Goal: Task Accomplishment & Management: Complete application form

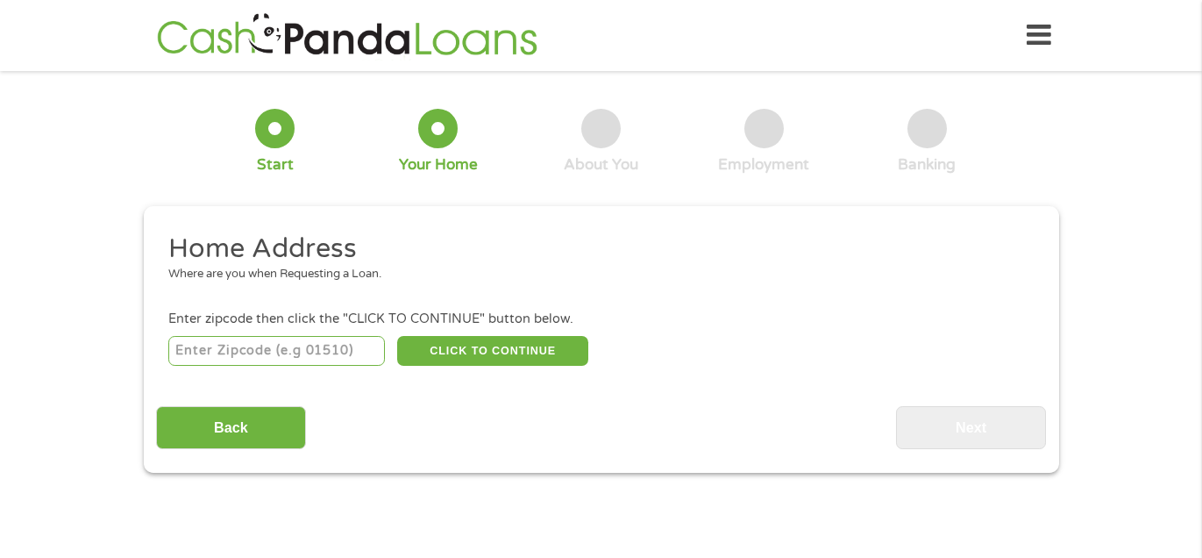
click at [332, 353] on input "number" at bounding box center [276, 351] width 217 height 30
type input "52205"
click at [510, 352] on button "CLICK TO CONTINUE" at bounding box center [492, 351] width 191 height 30
type input "52205"
type input "Anamosa"
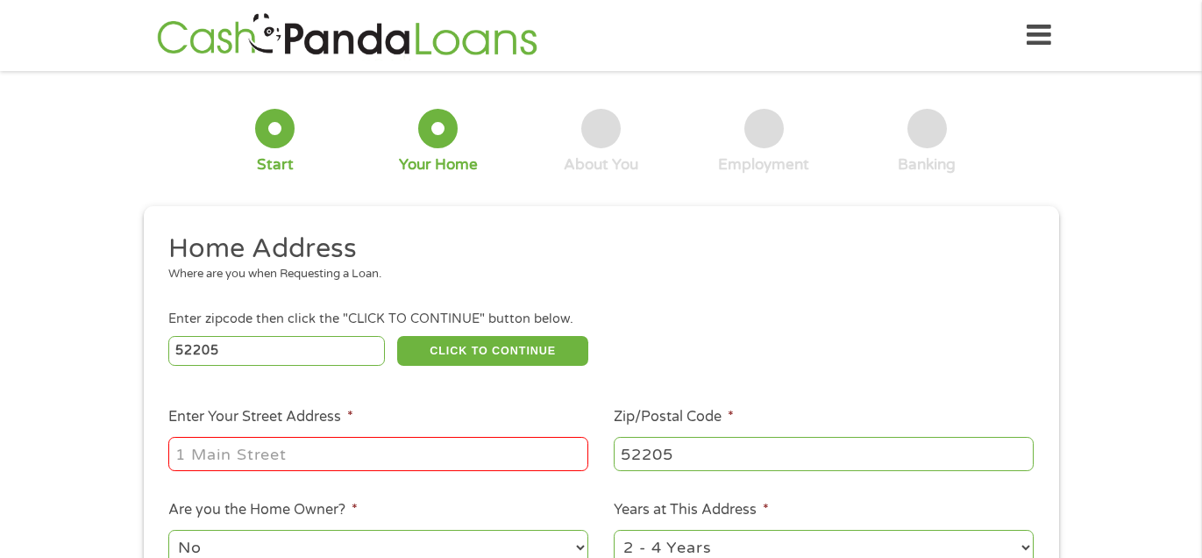
click at [460, 455] on input "Enter Your Street Address *" at bounding box center [378, 453] width 420 height 33
type input "[STREET_ADDRESS]"
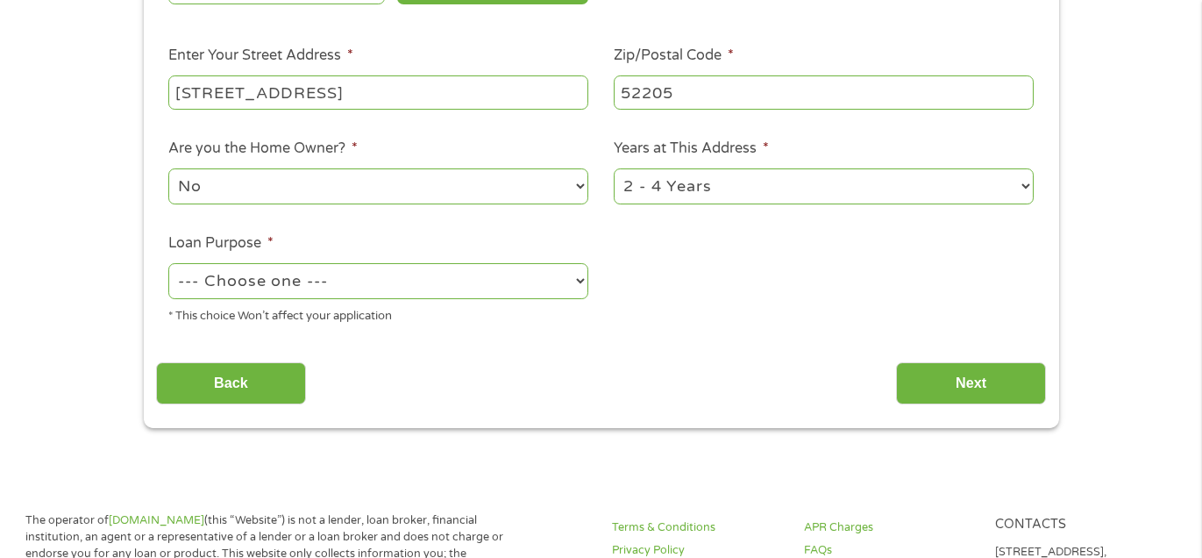
scroll to position [366, 0]
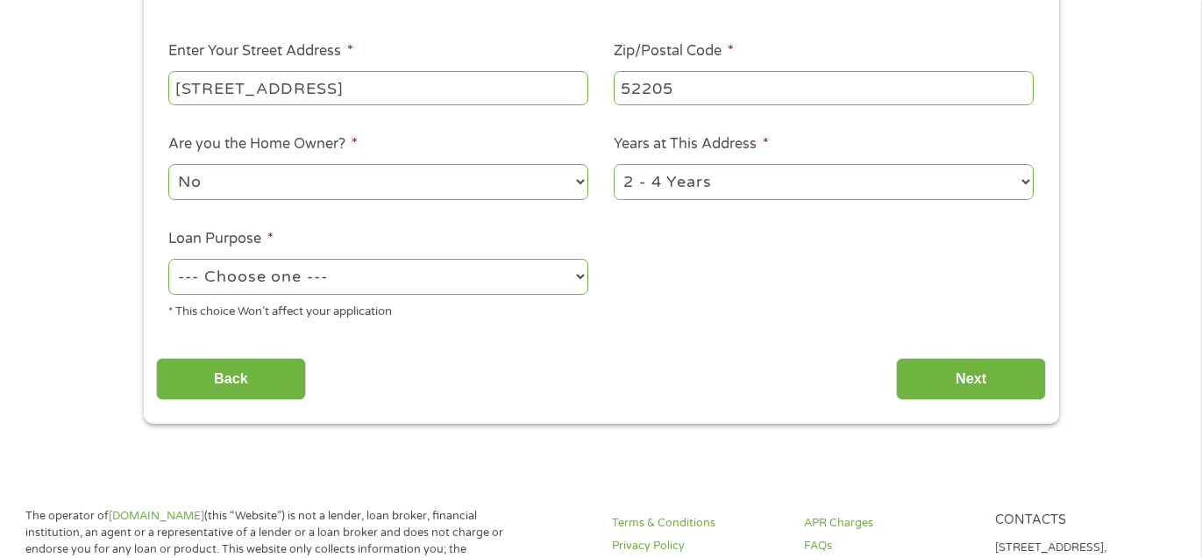
click at [1023, 186] on select "1 Year or less 1 - 2 Years 2 - 4 Years Over 4 Years" at bounding box center [824, 182] width 420 height 36
select select "12months"
click at [614, 165] on select "1 Year or less 1 - 2 Years 2 - 4 Years Over 4 Years" at bounding box center [824, 182] width 420 height 36
click at [539, 282] on select "--- Choose one --- Pay Bills Debt Consolidation Home Improvement Major Purchase…" at bounding box center [378, 277] width 420 height 36
select select "paybills"
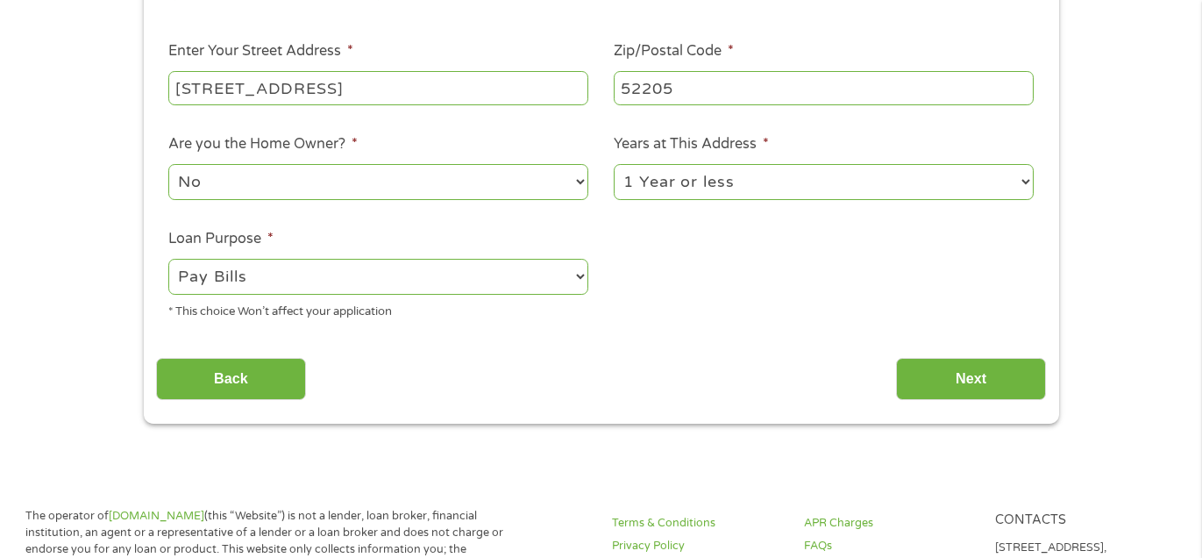
click at [168, 260] on select "--- Choose one --- Pay Bills Debt Consolidation Home Improvement Major Purchase…" at bounding box center [378, 277] width 420 height 36
click at [951, 375] on input "Next" at bounding box center [971, 379] width 150 height 43
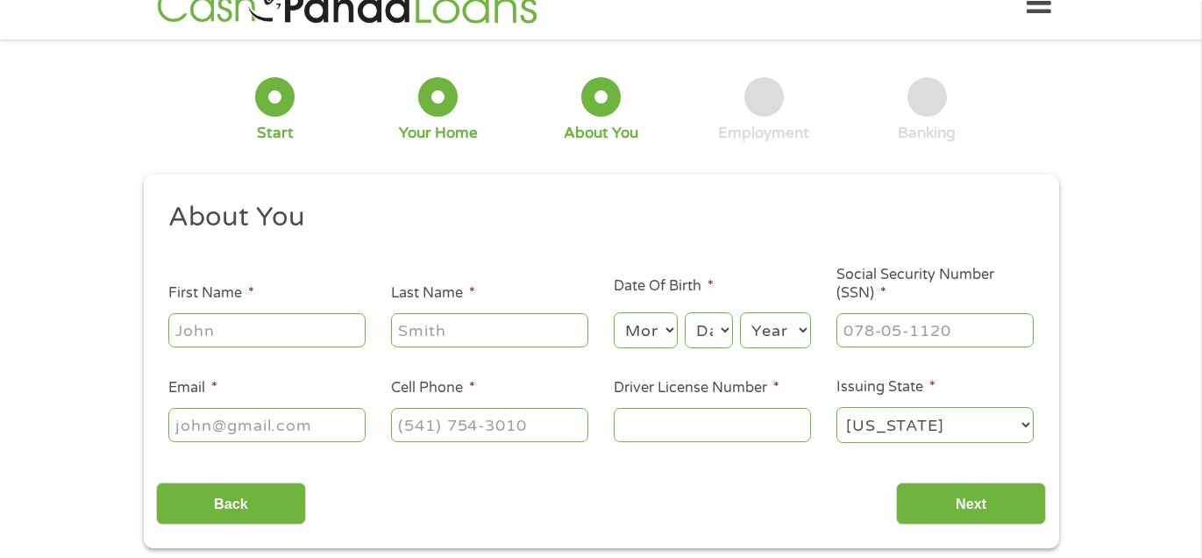
scroll to position [0, 0]
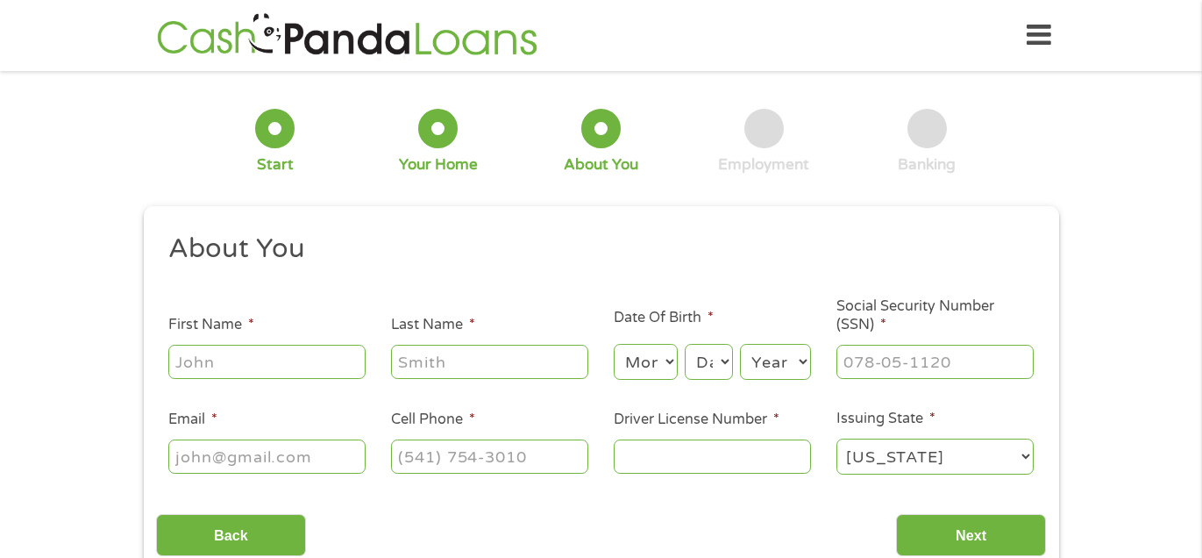
click at [294, 371] on input "First Name *" at bounding box center [266, 361] width 197 height 33
type input "[PERSON_NAME]"
type input "[EMAIL_ADDRESS][DOMAIN_NAME]"
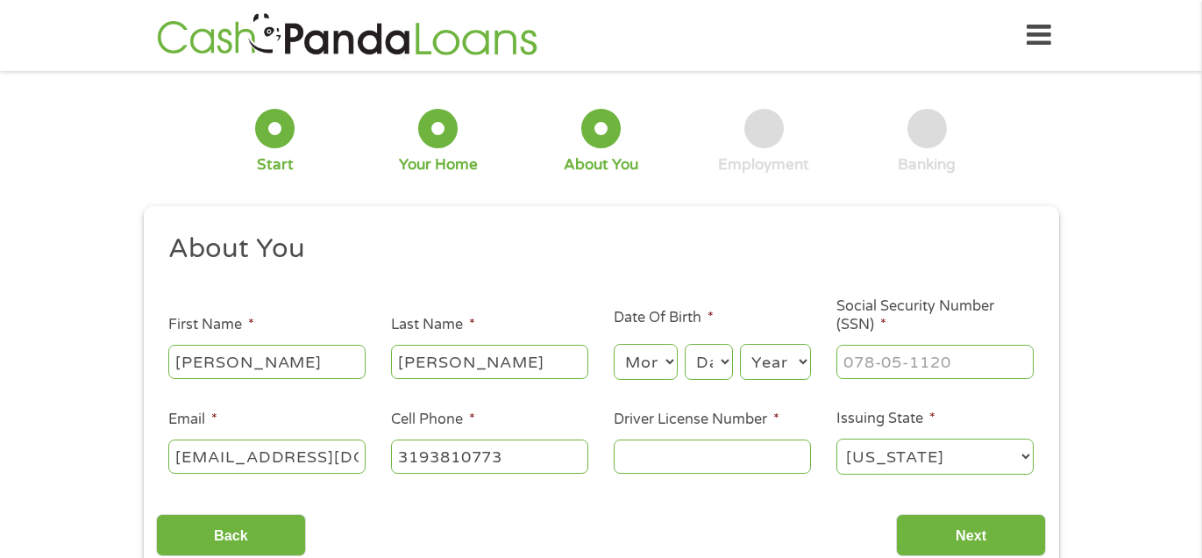
type input "[PHONE_NUMBER]"
click at [666, 360] on select "Month 1 2 3 4 5 6 7 8 9 10 11 12" at bounding box center [646, 362] width 64 height 36
select select "7"
click at [614, 345] on select "Month 1 2 3 4 5 6 7 8 9 10 11 12" at bounding box center [646, 362] width 64 height 36
click at [720, 364] on select "Day 1 2 3 4 5 6 7 8 9 10 11 12 13 14 15 16 17 18 19 20 21 22 23 24 25 26 27 28 …" at bounding box center [708, 362] width 47 height 36
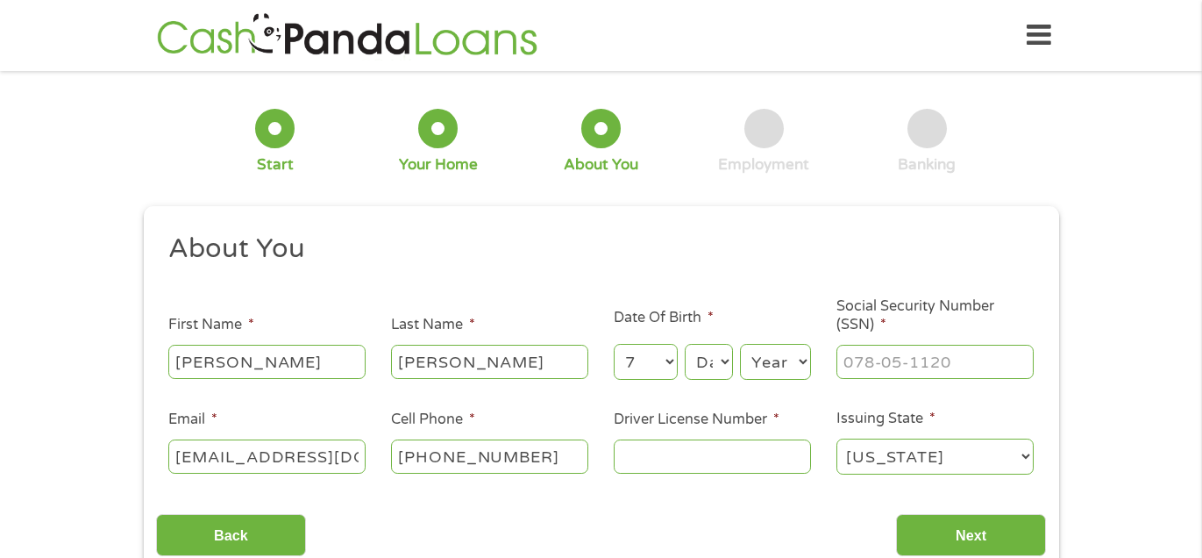
select select "31"
click at [686, 345] on select "Day 1 2 3 4 5 6 7 8 9 10 11 12 13 14 15 16 17 18 19 20 21 22 23 24 25 26 27 28 …" at bounding box center [708, 362] width 47 height 36
click at [791, 353] on select "Year [DATE] 2006 2005 2004 2003 2002 2001 2000 1999 1998 1997 1996 1995 1994 19…" at bounding box center [775, 362] width 71 height 36
select select "1989"
click at [740, 345] on select "Year [DATE] 2006 2005 2004 2003 2002 2001 2000 1999 1998 1997 1996 1995 1994 19…" at bounding box center [775, 362] width 71 height 36
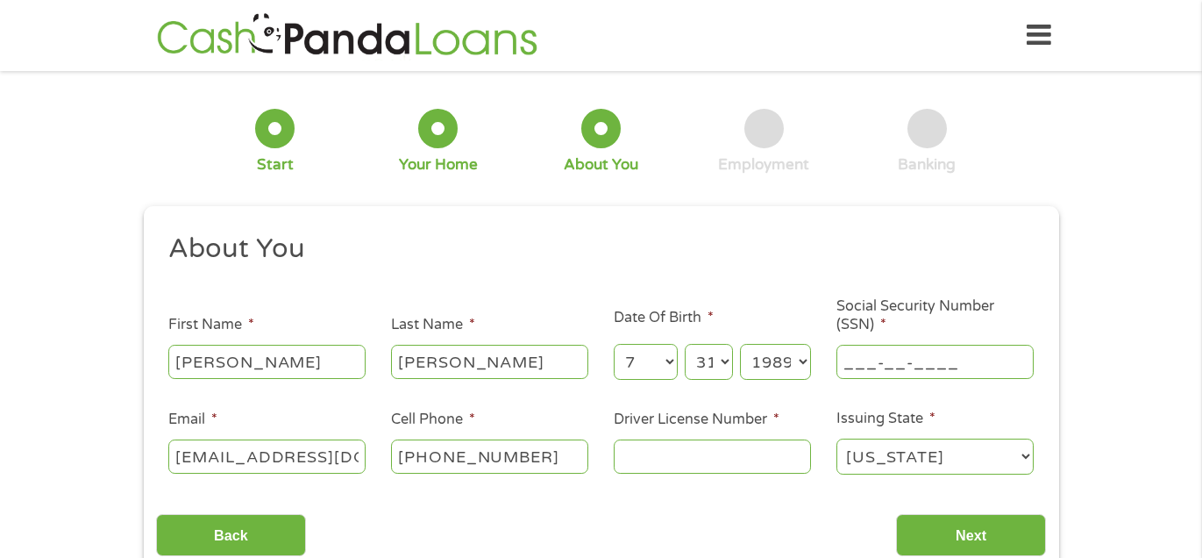
click at [868, 369] on input "___-__-____" at bounding box center [935, 361] width 197 height 33
type input "479-17-3833"
click at [738, 465] on input "Driver License Number *" at bounding box center [712, 455] width 197 height 33
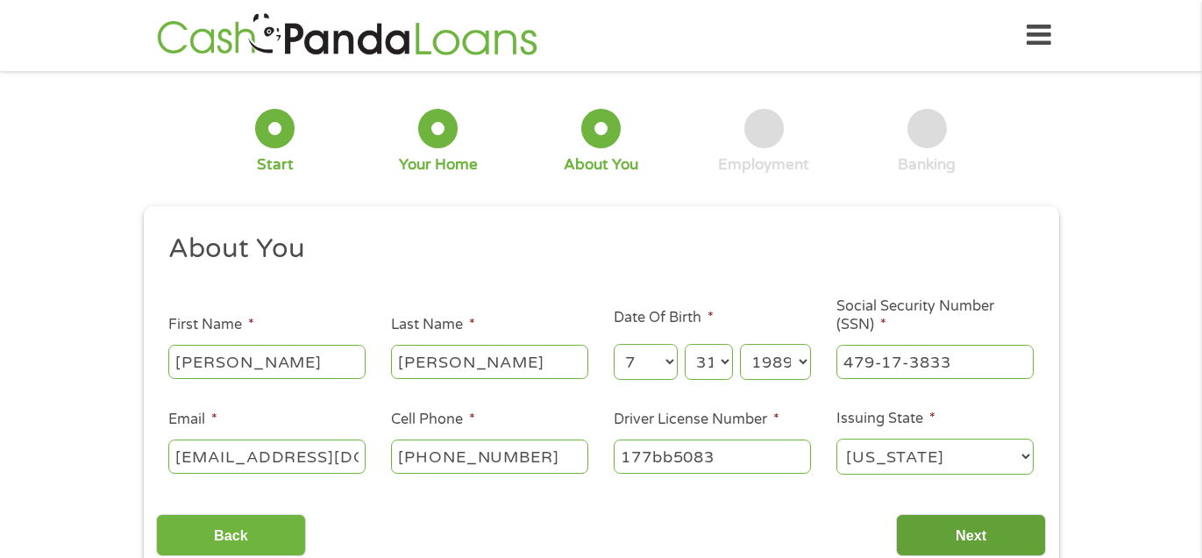
type input "177bb5083"
click at [984, 538] on input "Next" at bounding box center [971, 535] width 150 height 43
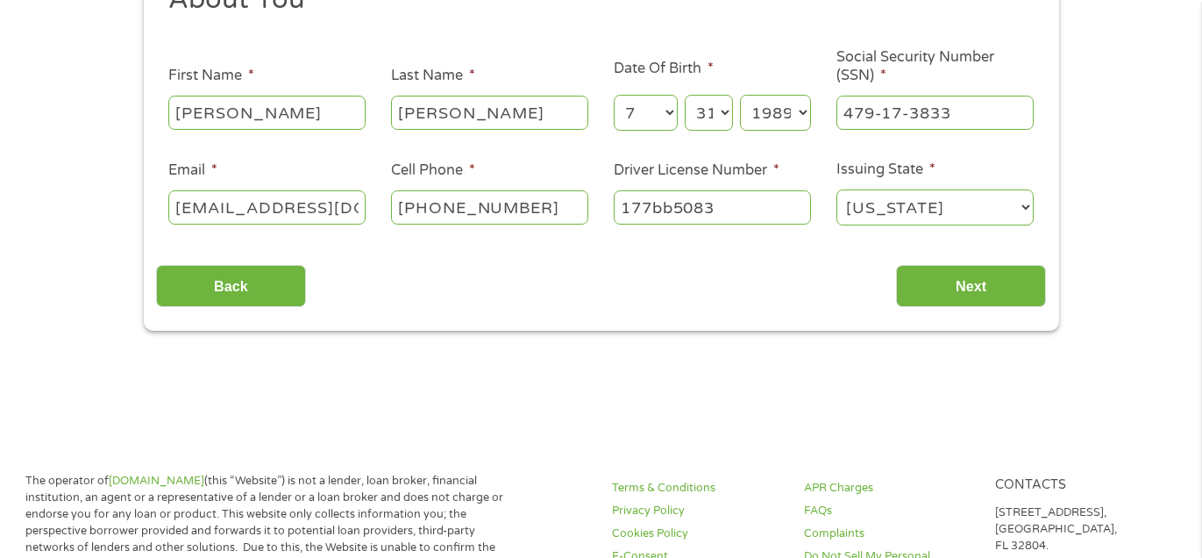
scroll to position [253, 0]
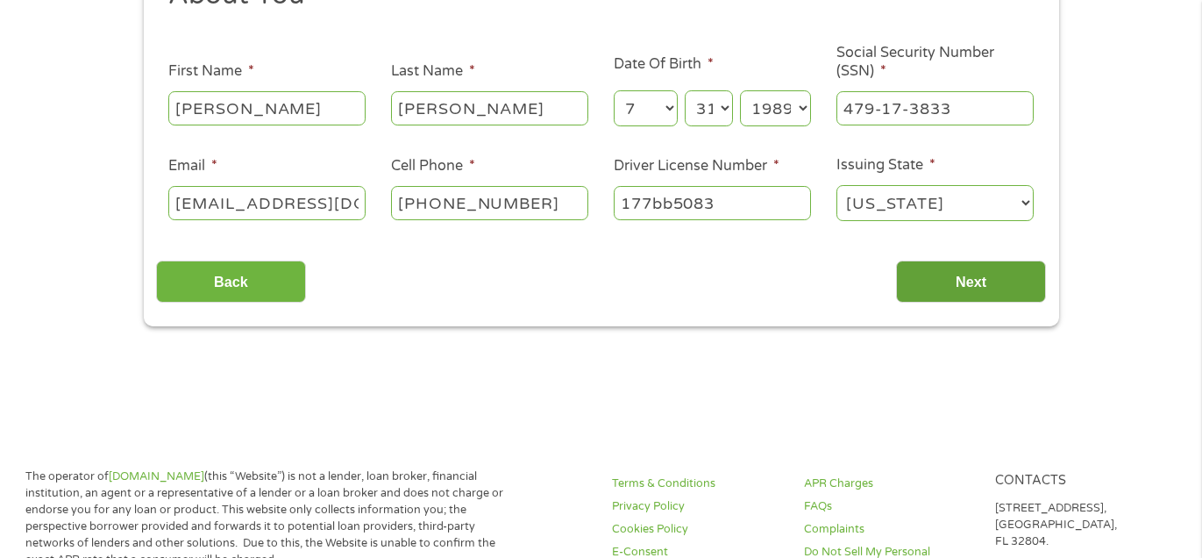
click at [972, 274] on input "Next" at bounding box center [971, 281] width 150 height 43
click at [773, 200] on input "177bb5083" at bounding box center [712, 202] width 197 height 33
click at [923, 282] on input "Next" at bounding box center [971, 281] width 150 height 43
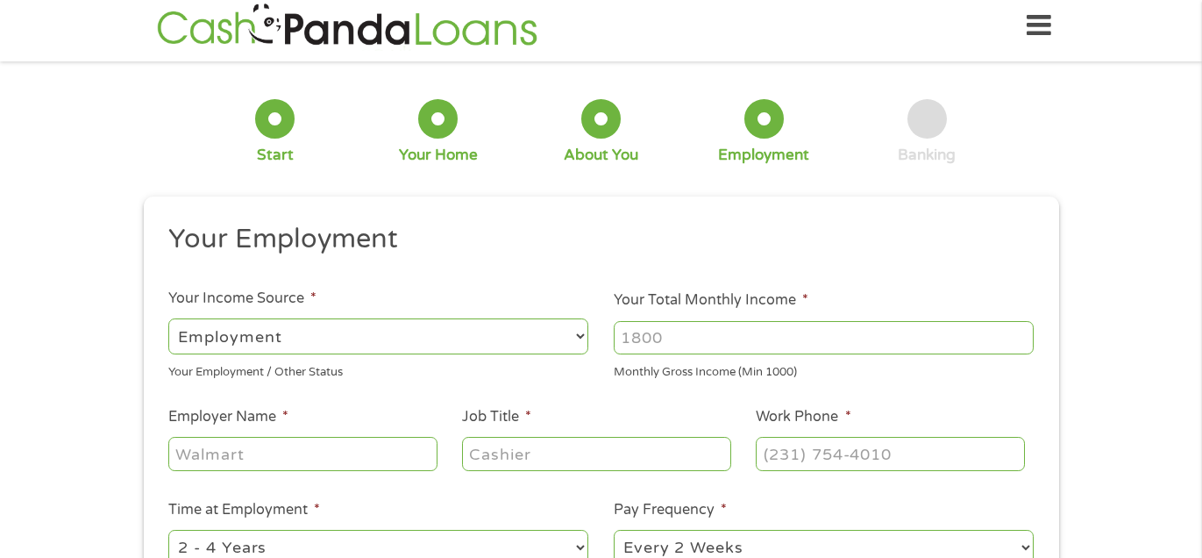
scroll to position [0, 0]
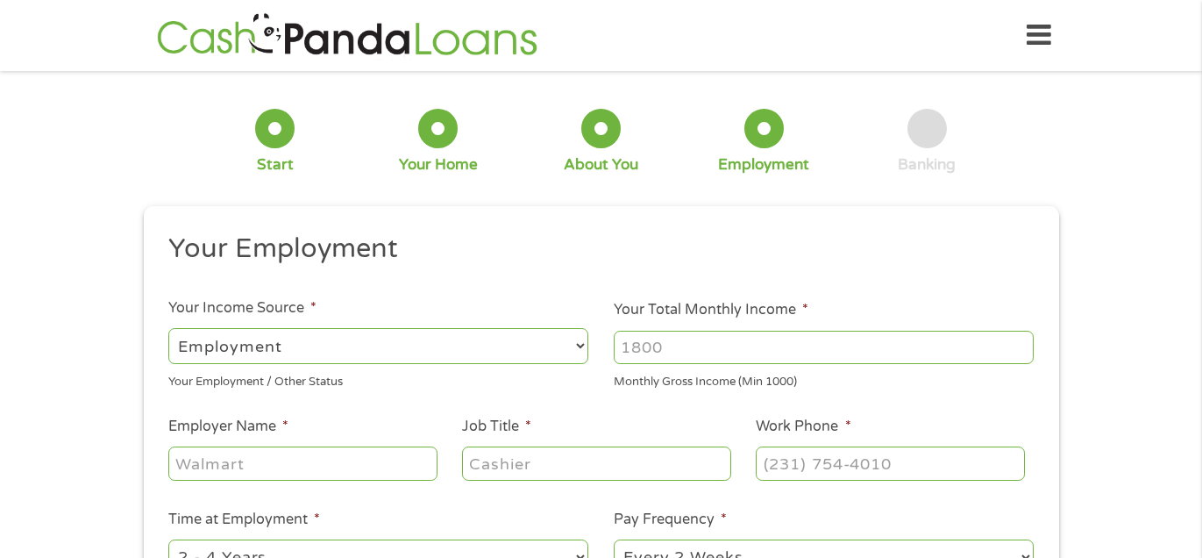
click at [581, 351] on select "--- Choose one --- Employment [DEMOGRAPHIC_DATA] Benefits" at bounding box center [378, 346] width 420 height 36
click at [168, 328] on select "--- Choose one --- Employment [DEMOGRAPHIC_DATA] Benefits" at bounding box center [378, 346] width 420 height 36
click at [695, 355] on input "Your Total Monthly Income *" at bounding box center [824, 347] width 420 height 33
type input "1856"
click at [403, 460] on input "Employer Name *" at bounding box center [302, 462] width 268 height 33
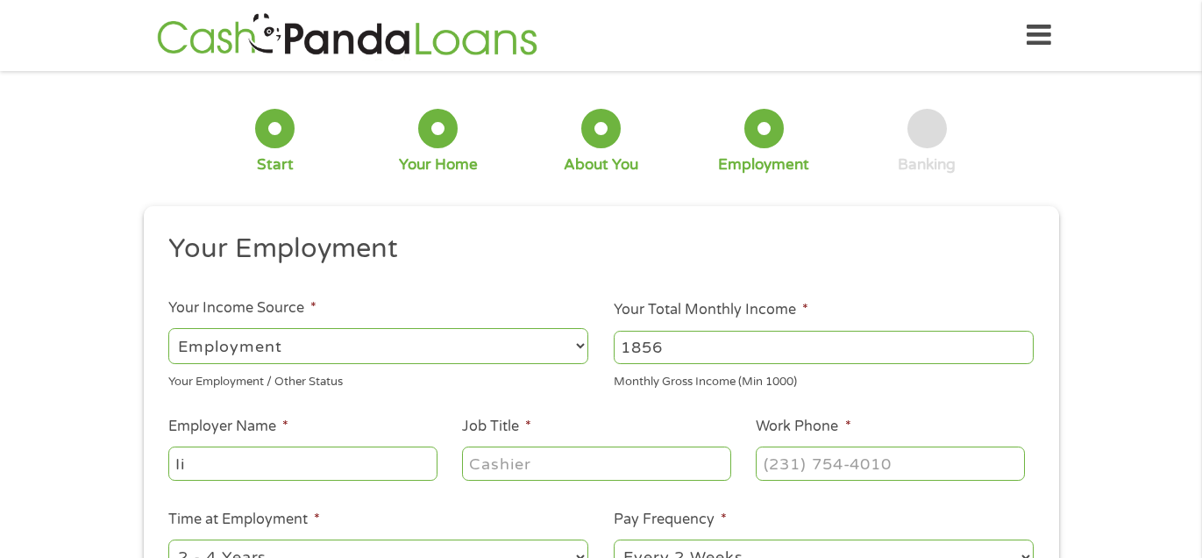
type input "I"
type input "[US_STATE]"
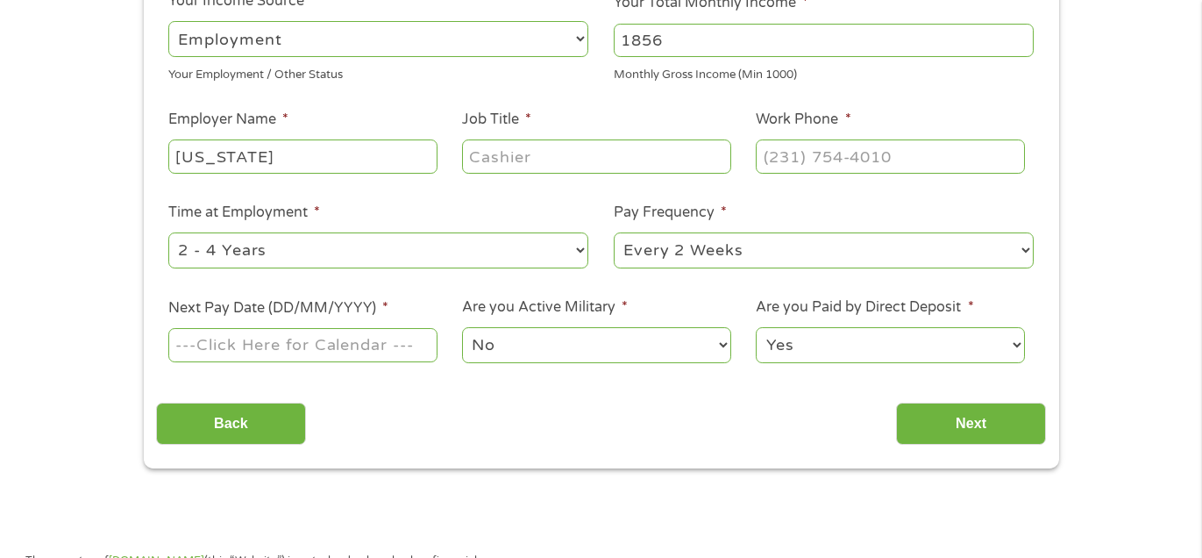
scroll to position [317, 0]
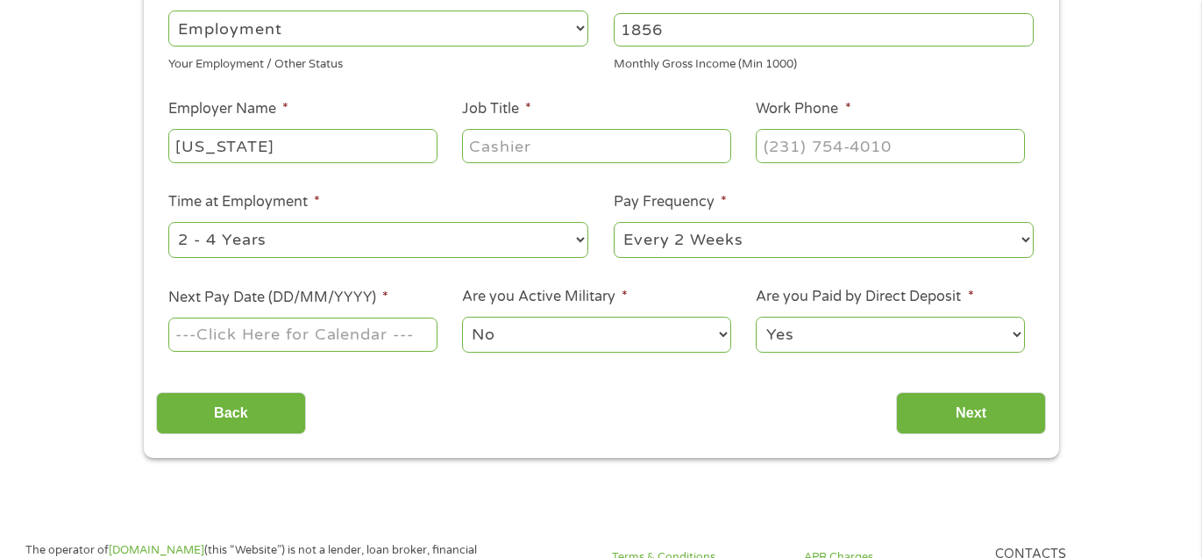
type input "[US_STATE]"
click at [577, 240] on select "--- Choose one --- 1 Year or less 1 - 2 Years 2 - 4 Years Over 4 Years" at bounding box center [378, 240] width 420 height 36
select select "12months"
click at [168, 222] on select "--- Choose one --- 1 Year or less 1 - 2 Years 2 - 4 Years Over 4 Years" at bounding box center [378, 240] width 420 height 36
click at [732, 240] on select "--- Choose one --- Every 2 Weeks Every Week Monthly Semi-Monthly" at bounding box center [824, 240] width 420 height 36
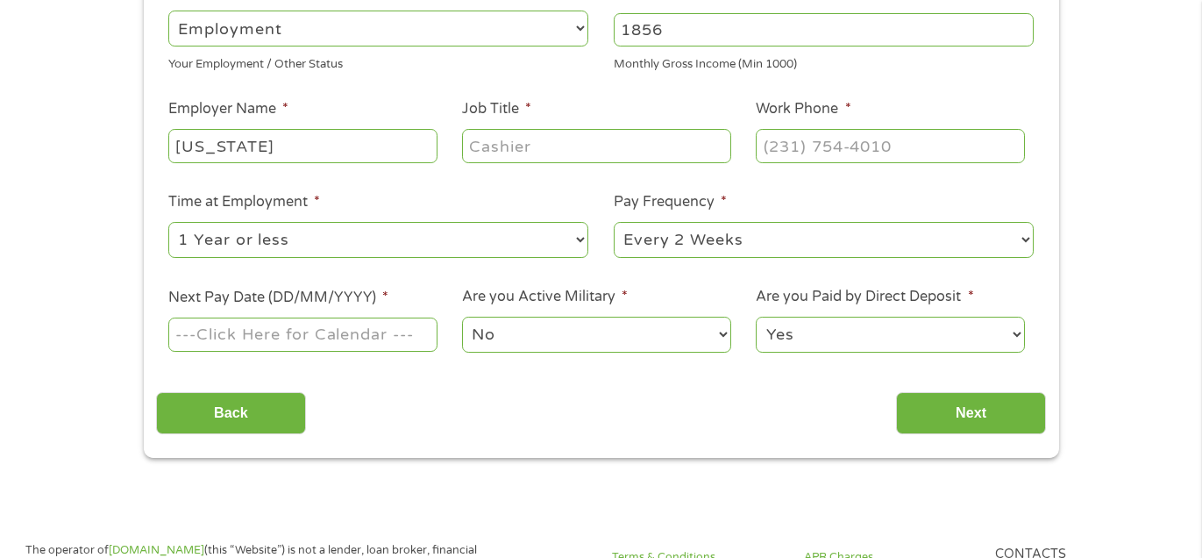
select select "semimonthly"
click at [614, 222] on select "--- Choose one --- Every 2 Weeks Every Week Monthly Semi-Monthly" at bounding box center [824, 240] width 420 height 36
click at [410, 336] on input "Next Pay Date (DD/MM/YYYY) *" at bounding box center [302, 333] width 268 height 33
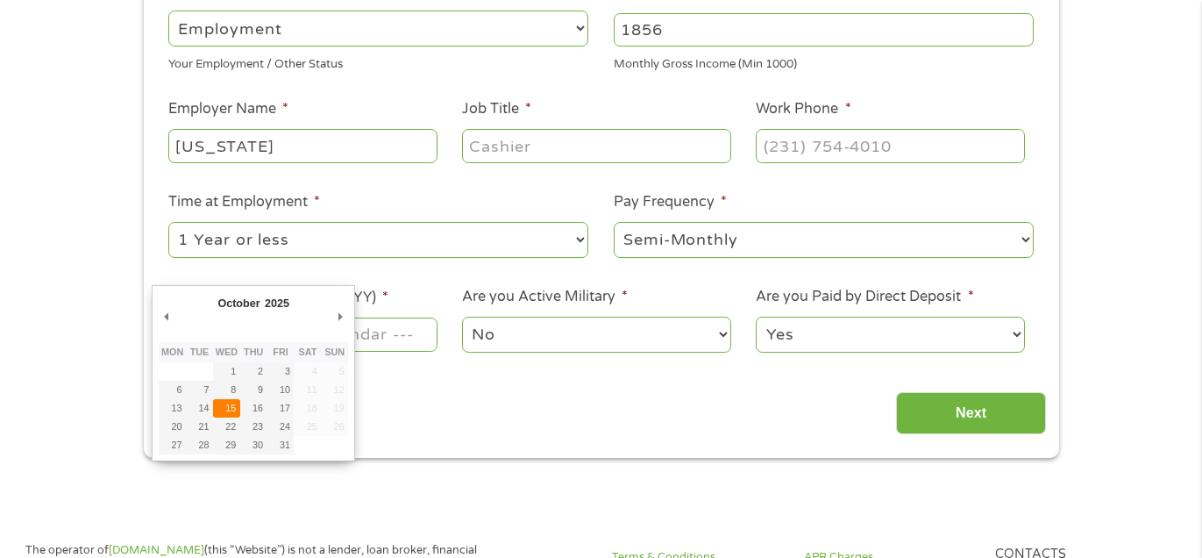
type input "[DATE]"
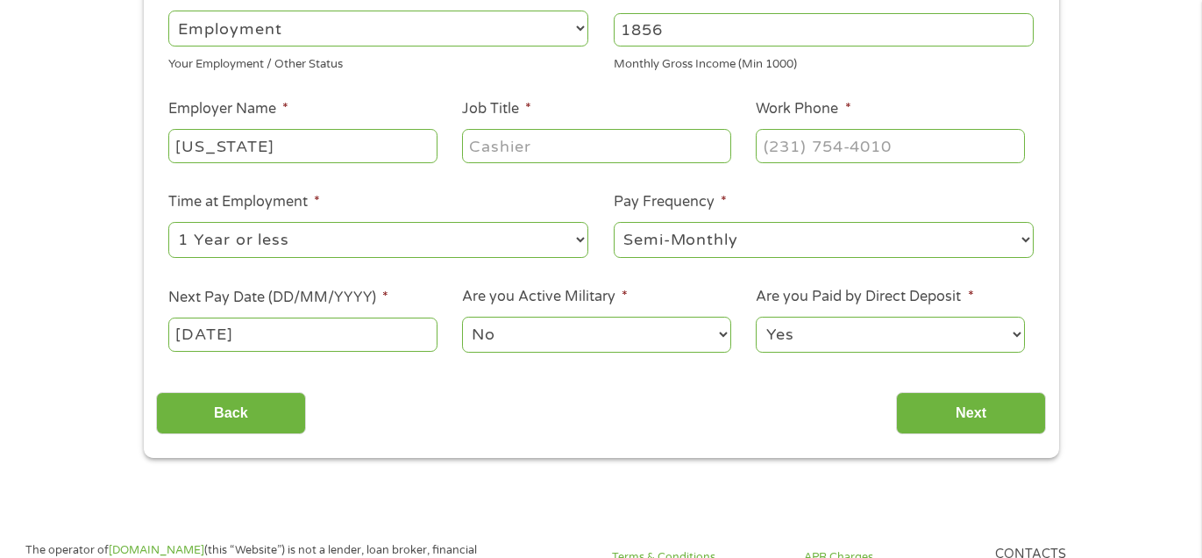
click at [567, 146] on input "Job Title *" at bounding box center [596, 145] width 268 height 33
type input "respite provider"
click at [925, 410] on input "Next" at bounding box center [971, 413] width 150 height 43
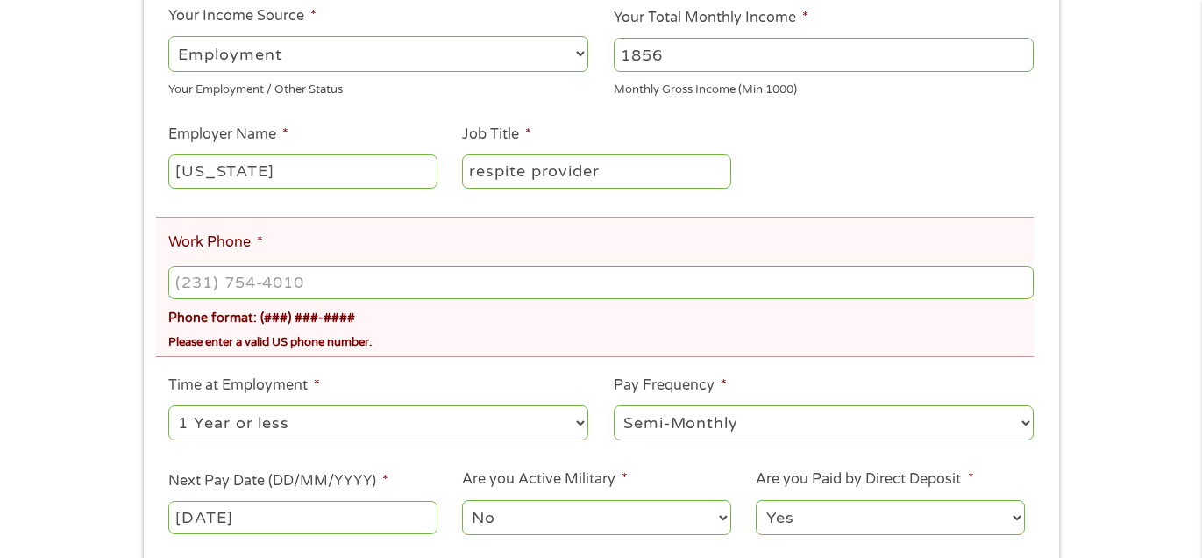
scroll to position [385, 0]
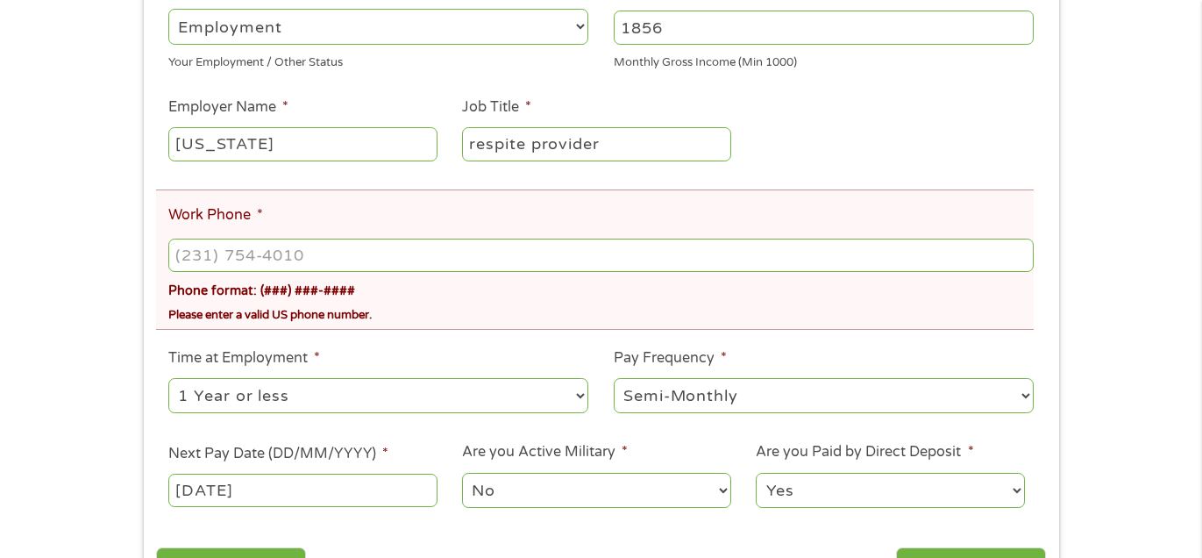
click at [857, 258] on input "Work Phone *" at bounding box center [600, 255] width 865 height 33
type input "[PHONE_NUMBER]"
click at [937, 296] on div "Phone format: (###) ###-####" at bounding box center [600, 287] width 865 height 25
click at [1020, 548] on input "Next" at bounding box center [971, 568] width 150 height 43
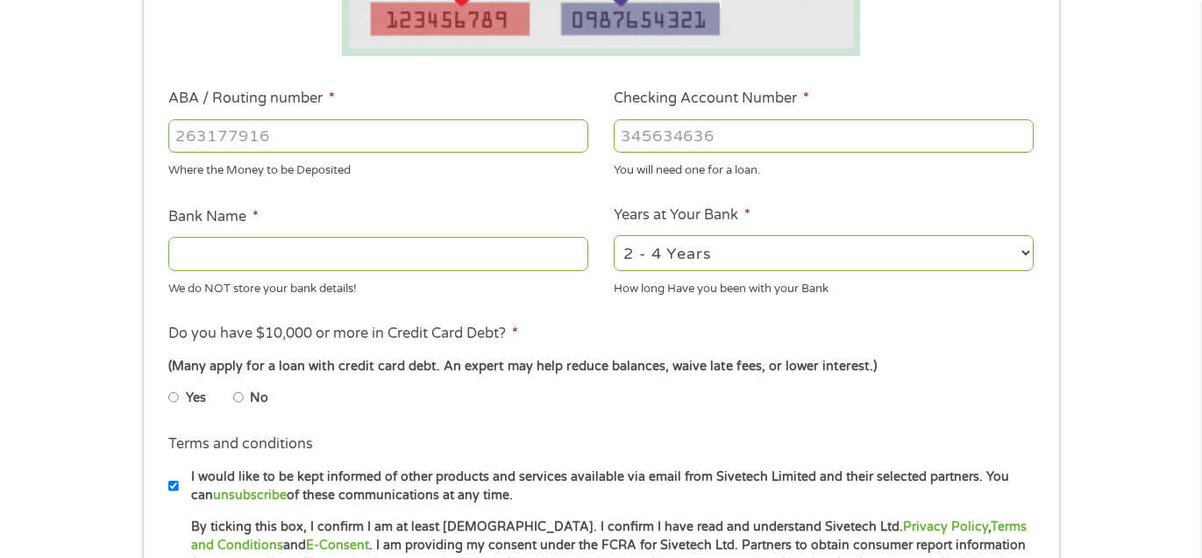
scroll to position [479, 0]
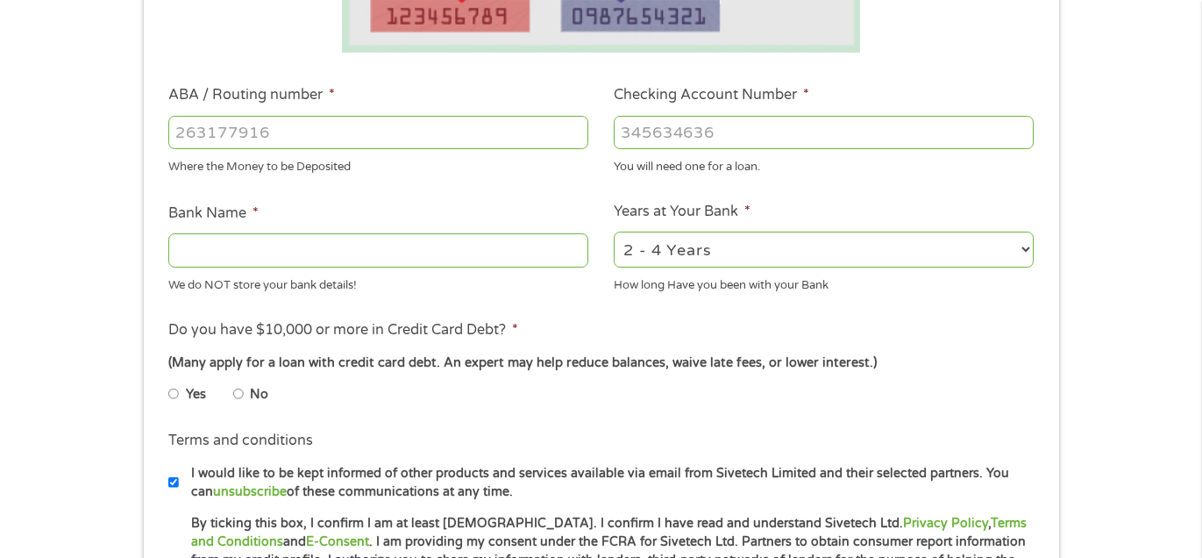
click at [520, 132] on input "ABA / Routing number *" at bounding box center [378, 132] width 420 height 33
type input "041215663"
type input "[PERSON_NAME] BANK"
type input "041215663"
click at [693, 125] on input "Checking Account Number *" at bounding box center [824, 132] width 420 height 33
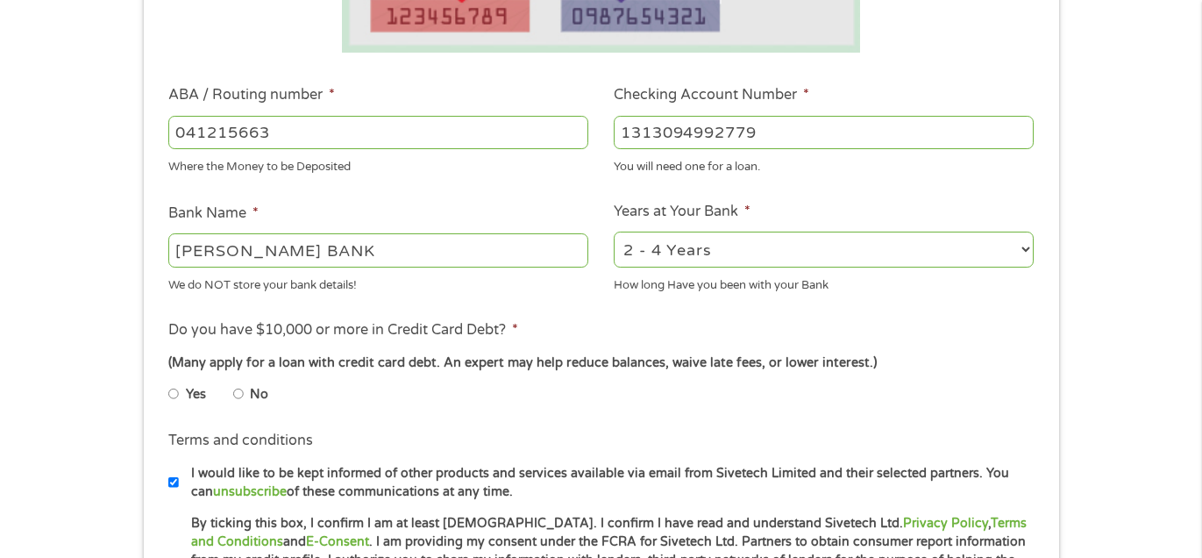
type input "1313094992779"
click at [245, 395] on li "No" at bounding box center [264, 394] width 63 height 34
click at [237, 392] on input "No" at bounding box center [238, 394] width 11 height 28
radio input "true"
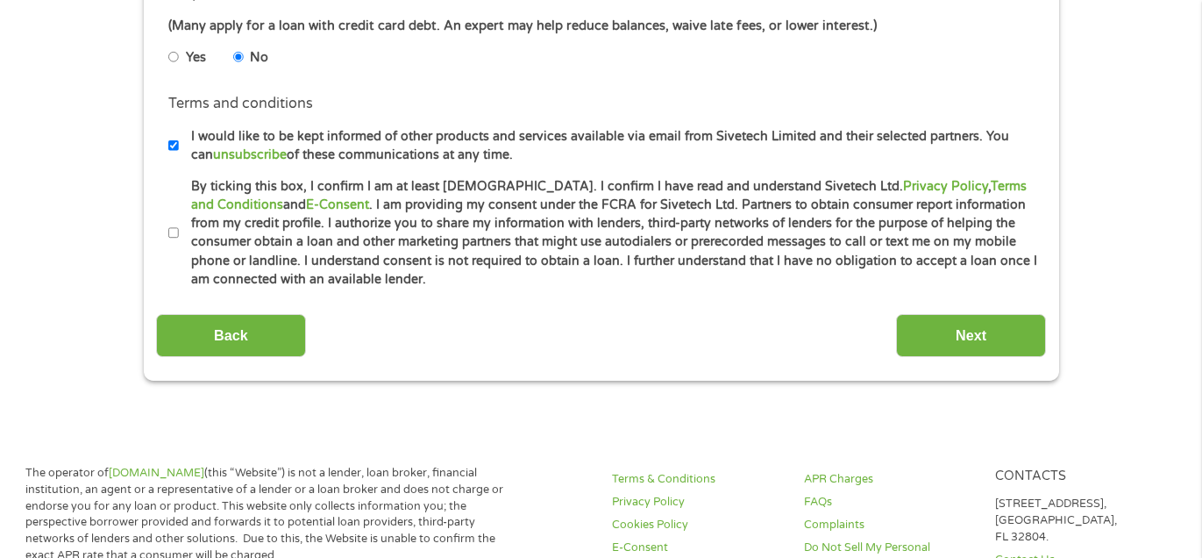
scroll to position [838, 0]
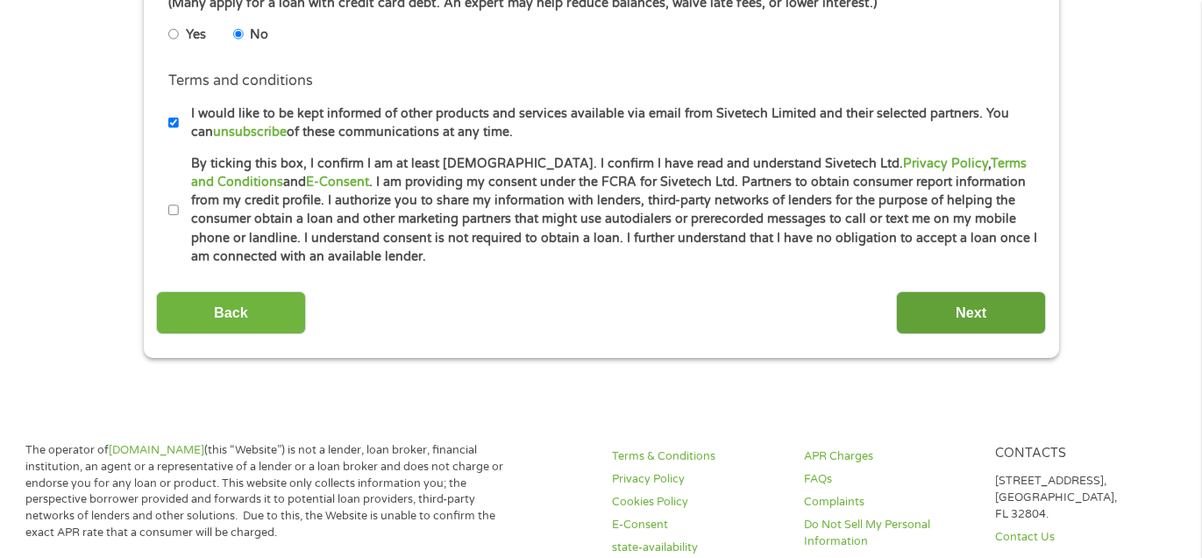
click at [935, 305] on input "Next" at bounding box center [971, 312] width 150 height 43
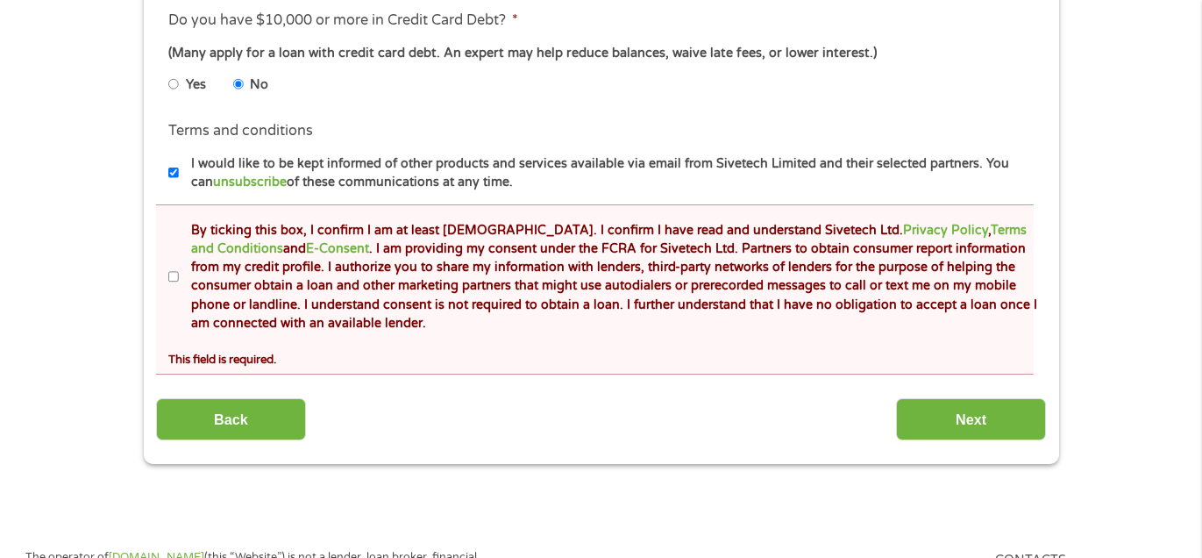
scroll to position [869, 0]
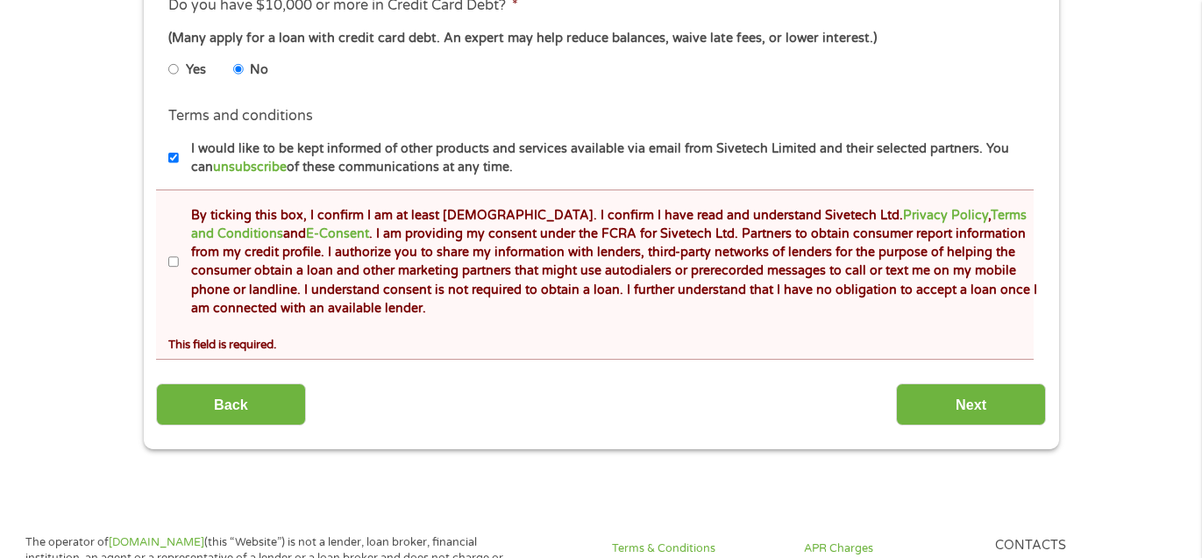
click at [175, 262] on input "By ticking this box, I confirm I am at least [DEMOGRAPHIC_DATA]. I confirm I ha…" at bounding box center [173, 262] width 11 height 28
checkbox input "true"
click at [1017, 412] on input "Next" at bounding box center [971, 404] width 150 height 43
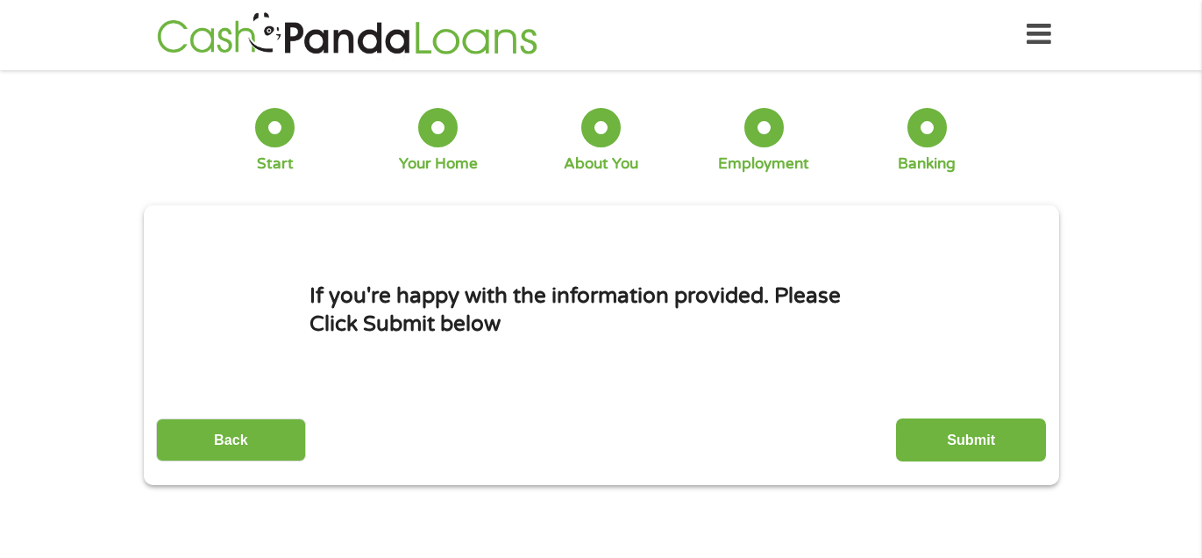
scroll to position [0, 0]
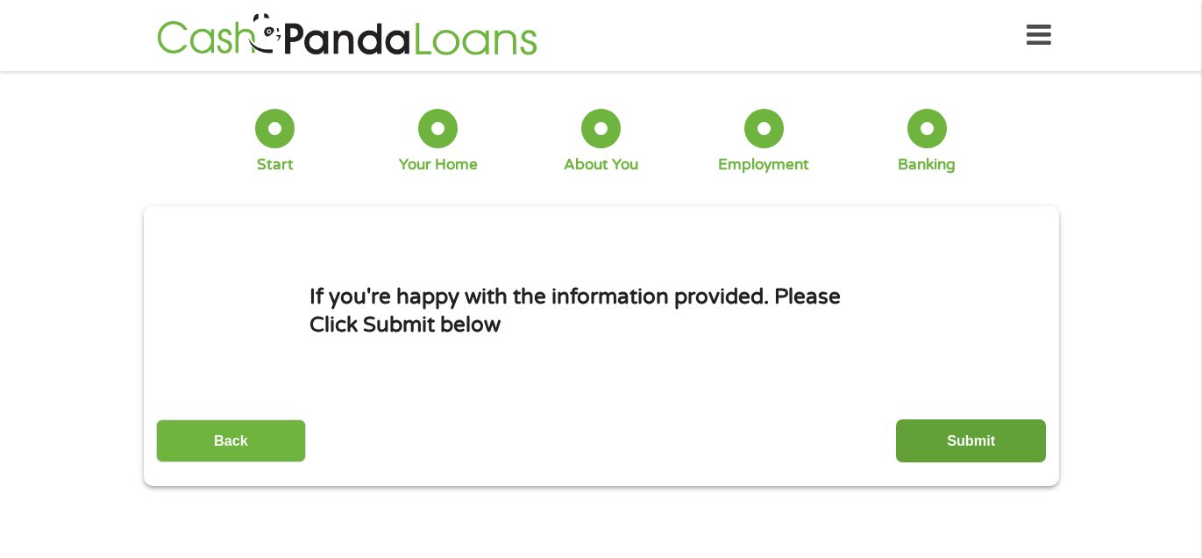
click at [953, 452] on input "Submit" at bounding box center [971, 440] width 150 height 43
